Goal: Task Accomplishment & Management: Complete application form

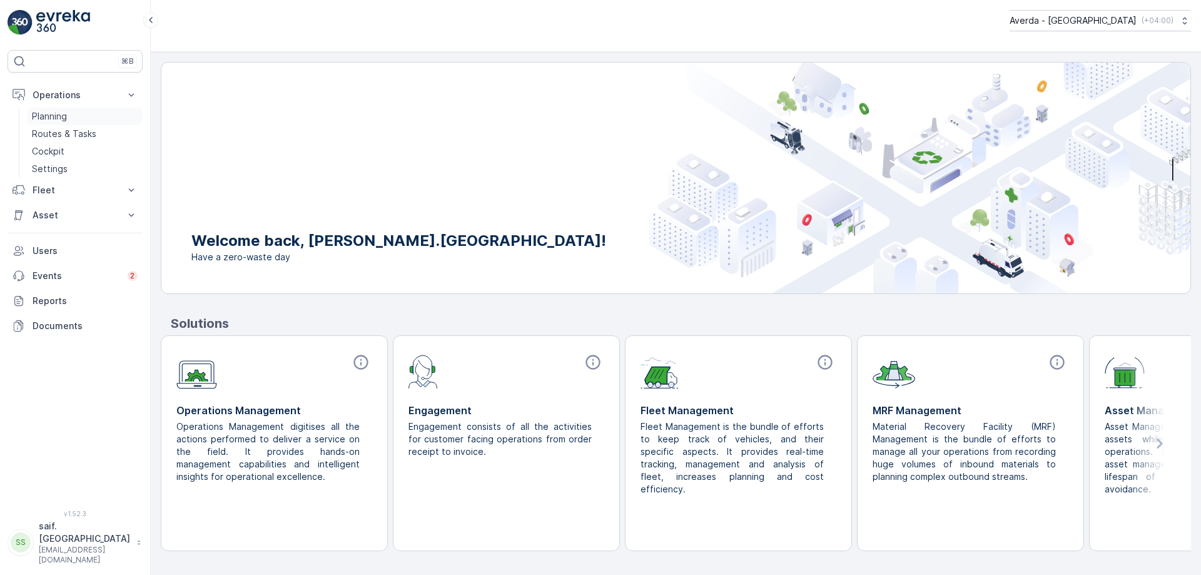
click at [56, 119] on p "Planning" at bounding box center [49, 116] width 35 height 13
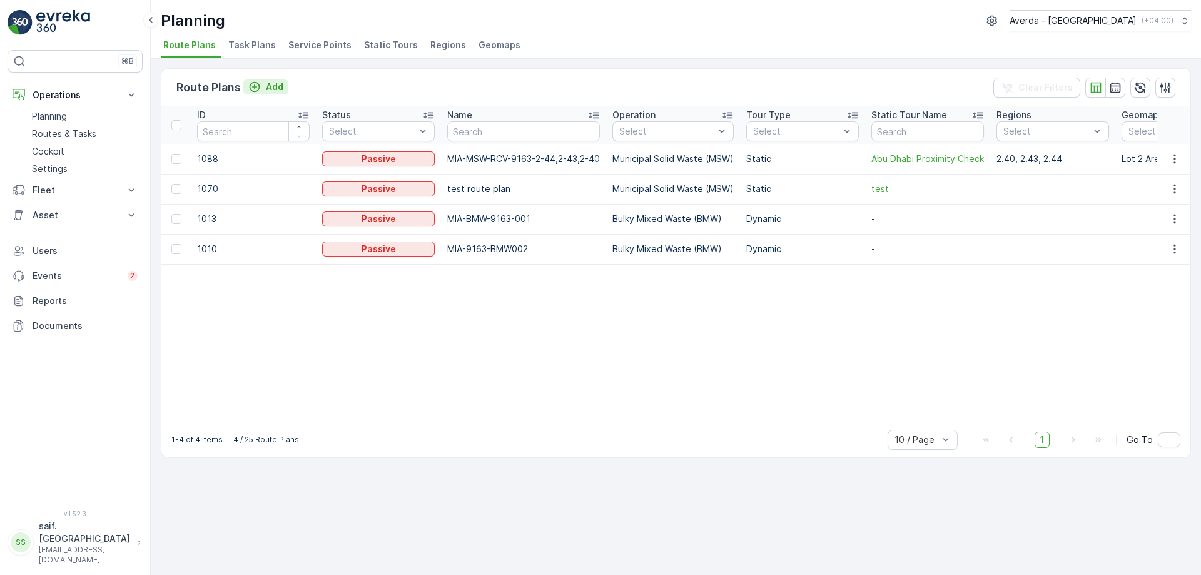
click at [268, 85] on p "Add" at bounding box center [275, 87] width 18 height 13
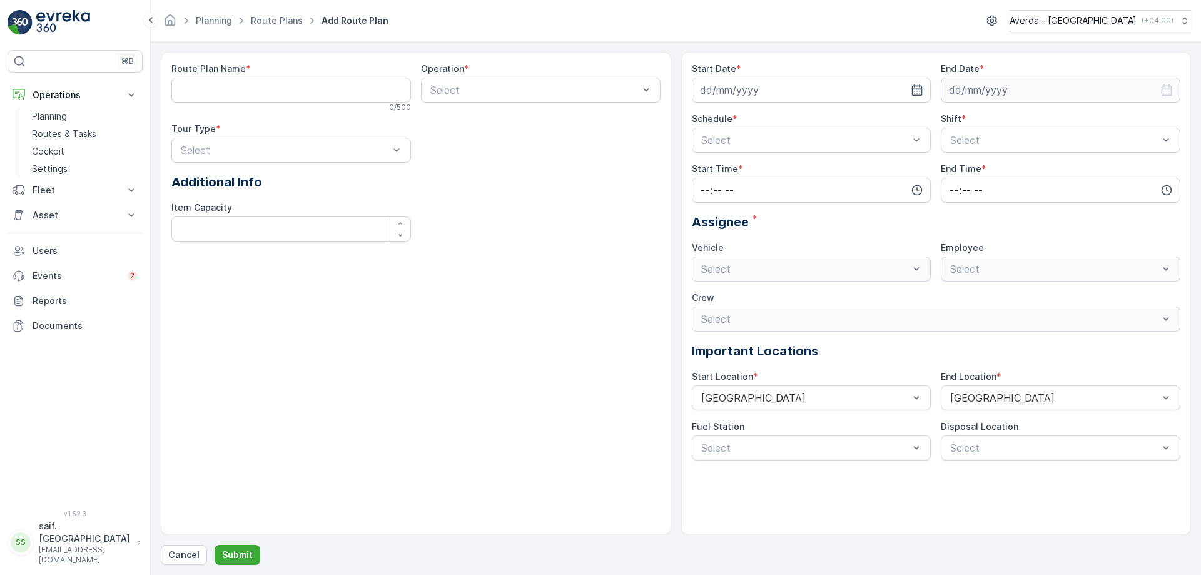
drag, startPoint x: 303, startPoint y: 277, endPoint x: 285, endPoint y: 236, distance: 44.0
click at [303, 277] on div "Route Plan Name * 0 / 500 Operation * Select Tour Type * Select Additional Info…" at bounding box center [416, 293] width 511 height 483
